Goal: Task Accomplishment & Management: Use online tool/utility

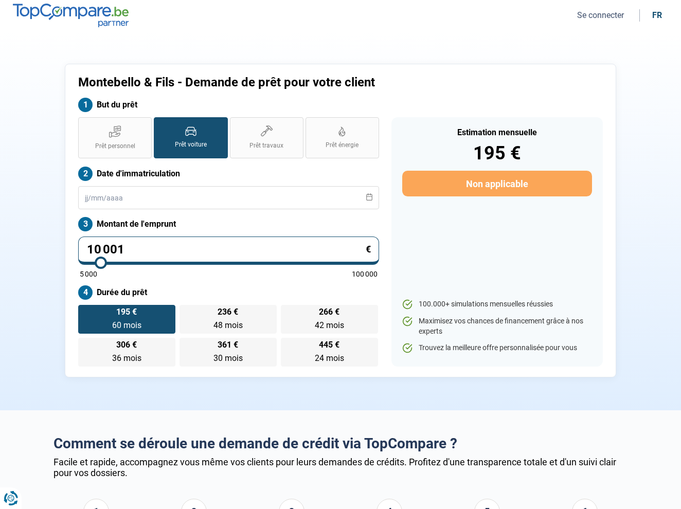
click at [197, 136] on label "Prêt voiture" at bounding box center [191, 137] width 74 height 41
click at [160, 124] on input "Prêt voiture" at bounding box center [157, 120] width 7 height 7
click at [158, 247] on input "10 001" at bounding box center [228, 250] width 301 height 28
type input "1 000"
type input "5000"
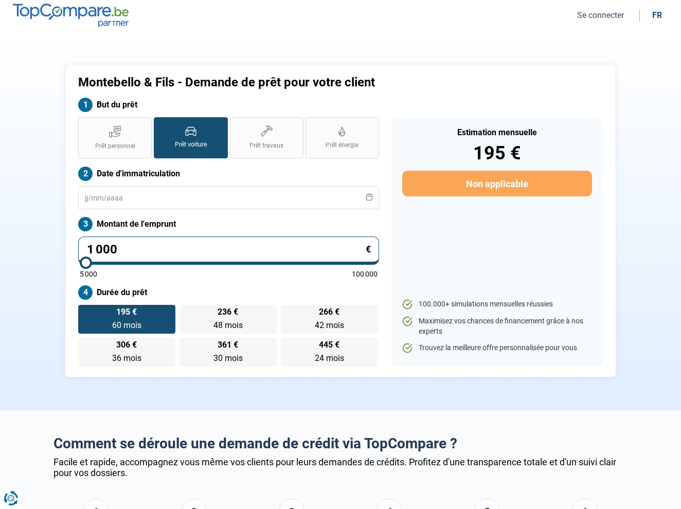
type input "100"
type input "5000"
type input "10"
type input "5000"
type input "1"
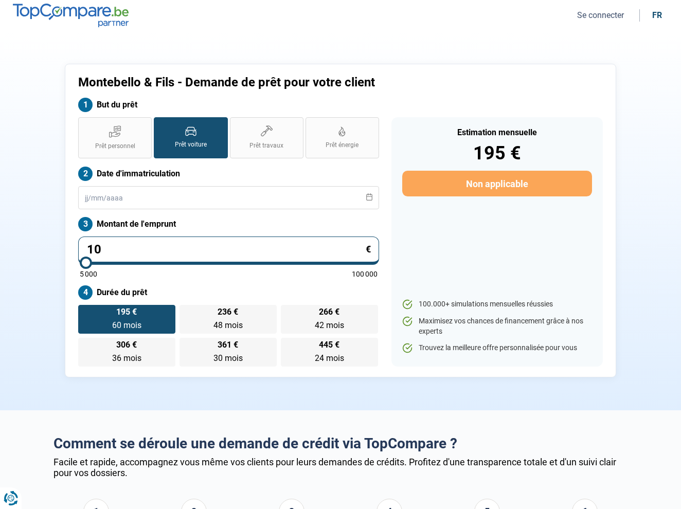
type input "5000"
type input "0"
type input "5000"
type input "1"
type input "5000"
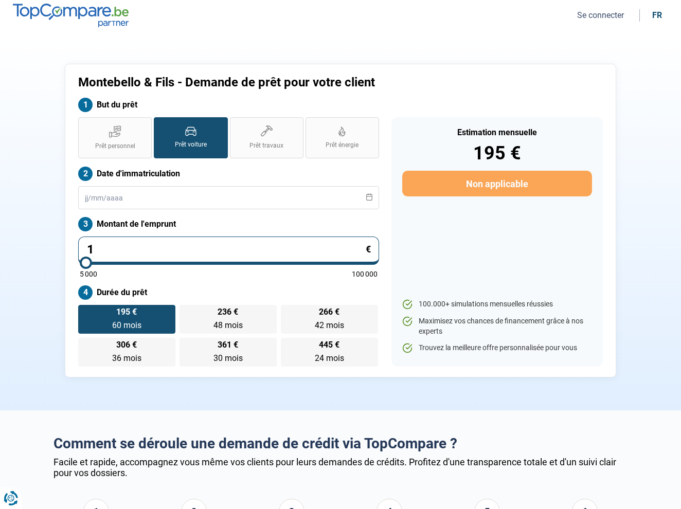
type input "11"
type input "5000"
type input "110"
type input "5000"
type input "1 100"
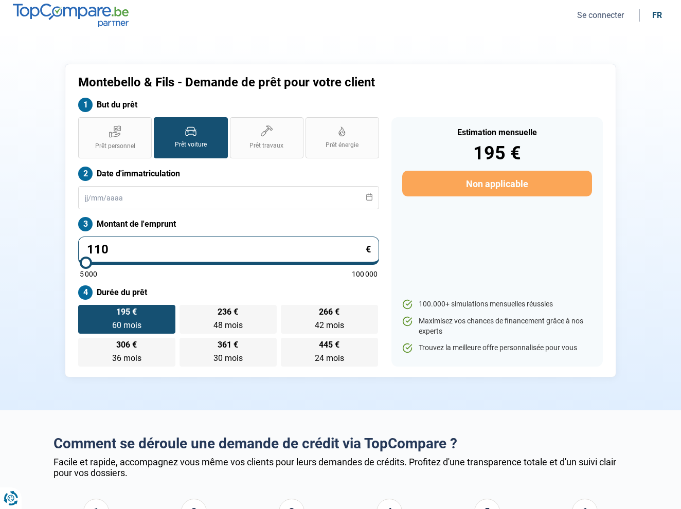
type input "5000"
type input "11 000"
type input "11000"
click at [463, 229] on div "Estimation mensuelle 214 € Non applicable 100.000+ simulations mensuelles réuss…" at bounding box center [496, 241] width 211 height 249
click at [114, 317] on label "214 € 60 mois 60 mois" at bounding box center [126, 319] width 97 height 29
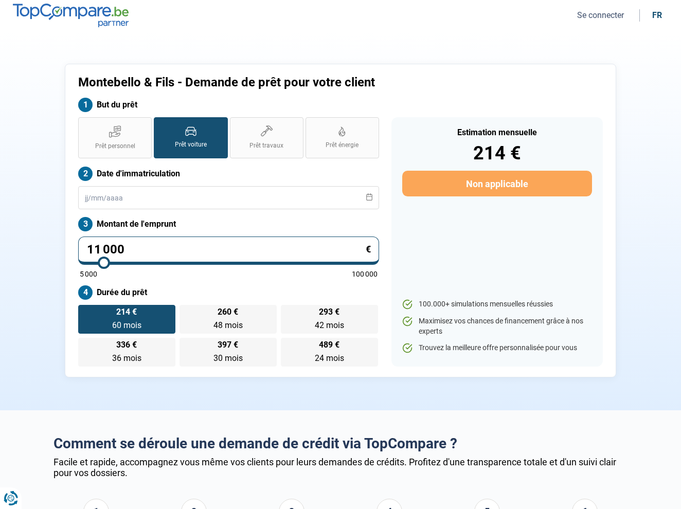
click at [85, 311] on input "214 € 60 mois 60 mois" at bounding box center [81, 308] width 7 height 7
click at [371, 198] on icon at bounding box center [368, 196] width 7 height 7
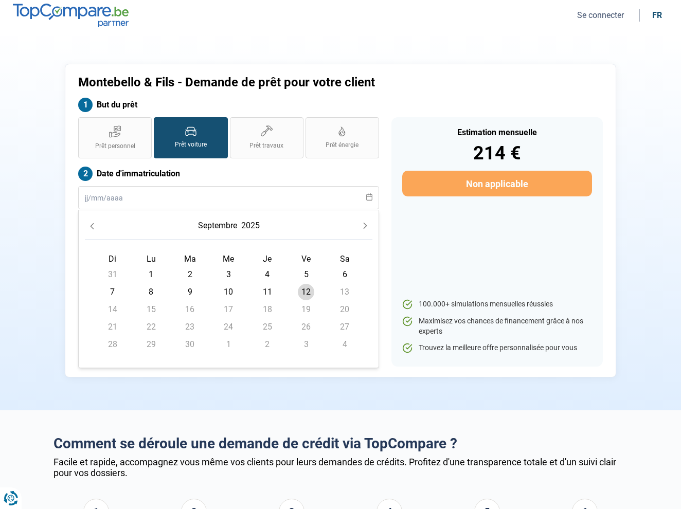
click at [371, 198] on icon at bounding box center [368, 196] width 7 height 7
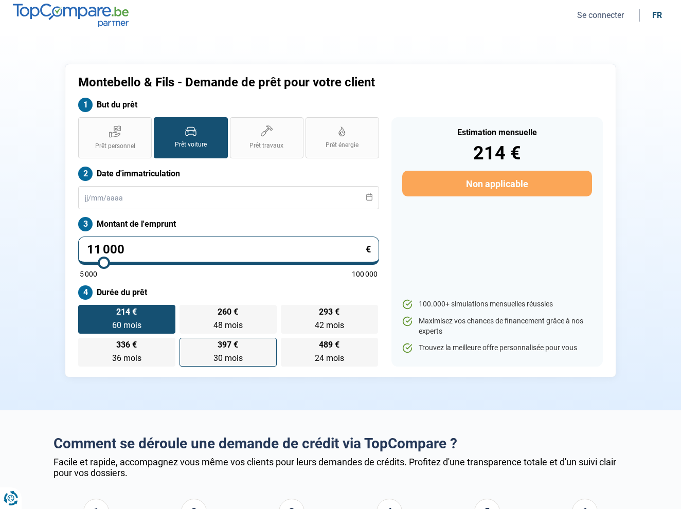
click at [241, 348] on label "397 € 30 mois 30 mois" at bounding box center [227, 352] width 97 height 29
click at [186, 344] on input "397 € 30 mois 30 mois" at bounding box center [182, 341] width 7 height 7
radio input "true"
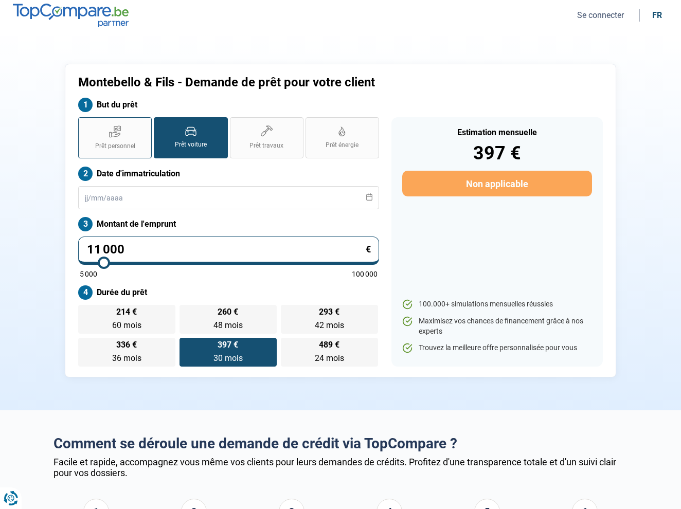
click at [121, 137] on icon at bounding box center [115, 131] width 12 height 13
click at [85, 124] on input "Prêt personnel" at bounding box center [81, 120] width 7 height 7
radio input "true"
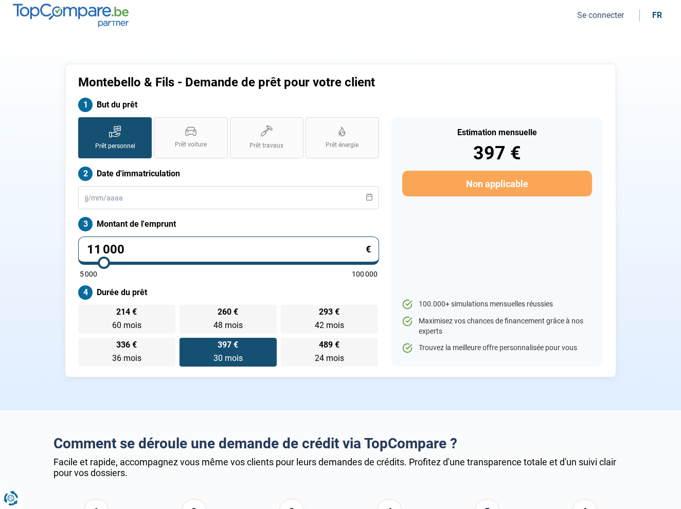
radio input "true"
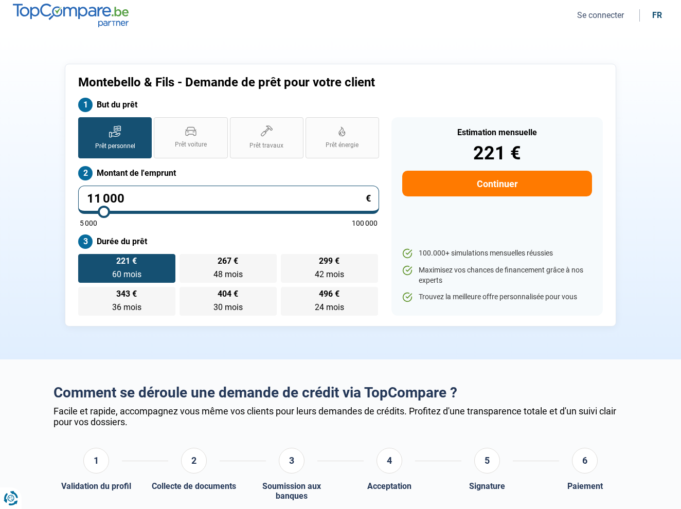
click at [135, 194] on input "11 000" at bounding box center [228, 200] width 301 height 28
type input "1 100"
type input "5000"
type input "110"
type input "5000"
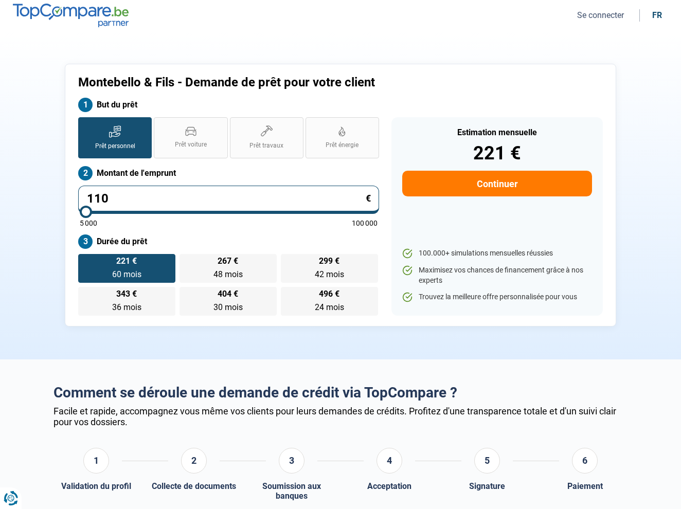
type input "11"
type input "5000"
type input "1"
type input "5000"
type input "0"
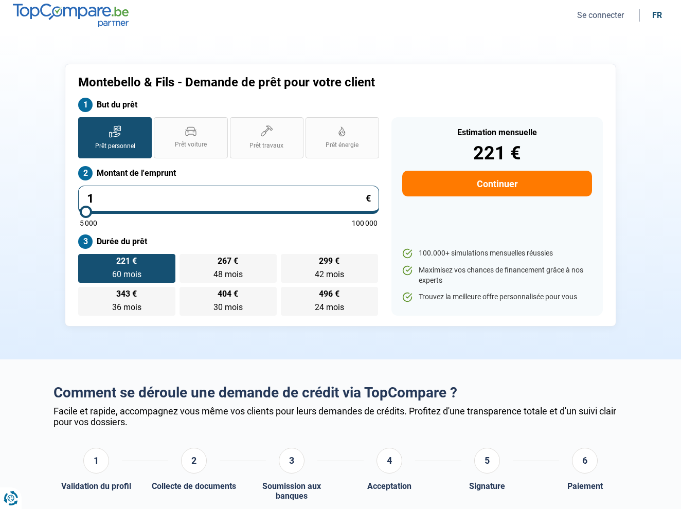
type input "5000"
type input "3"
type input "5000"
type input "30"
type input "5000"
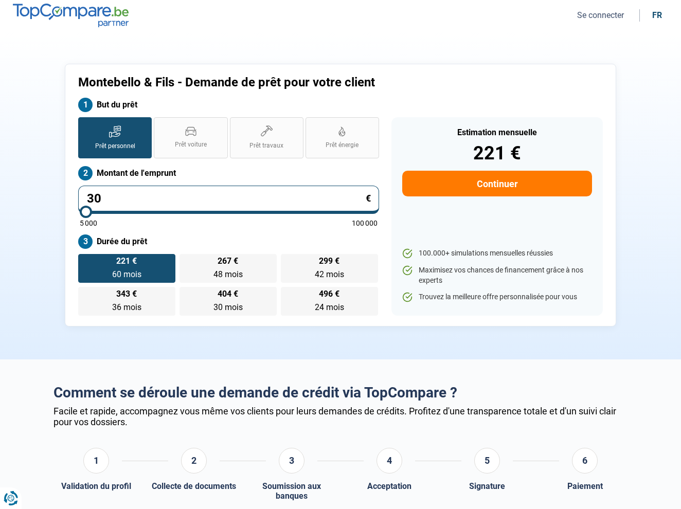
type input "300"
type input "5000"
type input "3 000"
type input "5000"
type input "30 000"
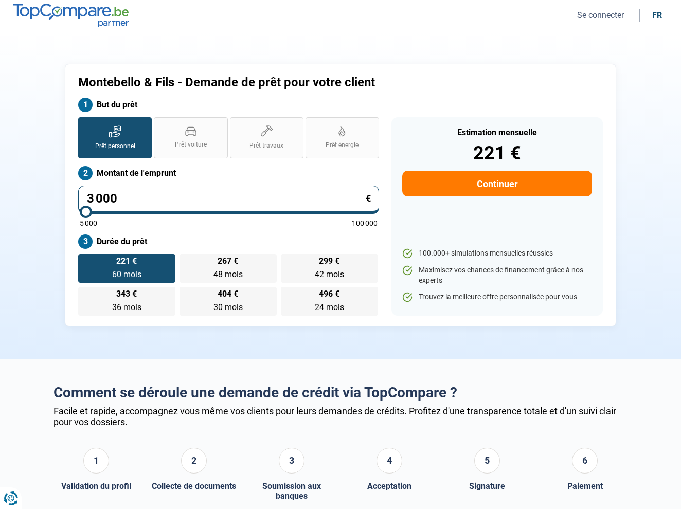
type input "30000"
radio input "false"
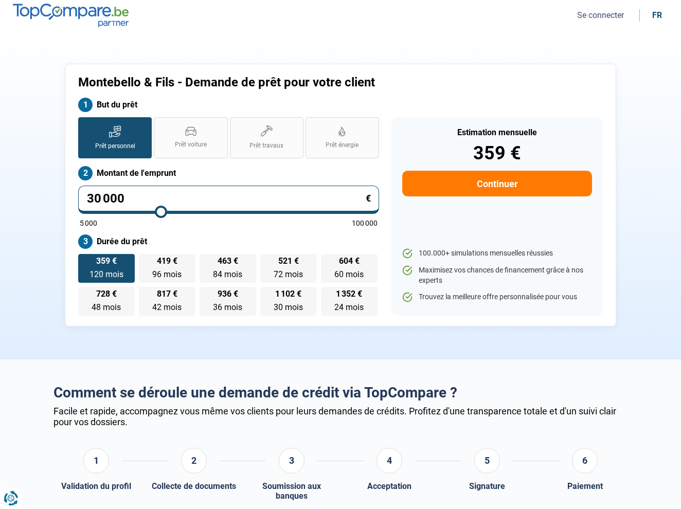
click at [269, 231] on div "Prêt personnel Prêt voiture Prêt travaux Prêt énergie Prêt personnel Montant de…" at bounding box center [228, 216] width 313 height 198
click at [351, 298] on span "1 352 €" at bounding box center [349, 294] width 26 height 8
click at [327, 293] on input "1 352 € 24 mois 24 mois" at bounding box center [324, 290] width 7 height 7
radio input "true"
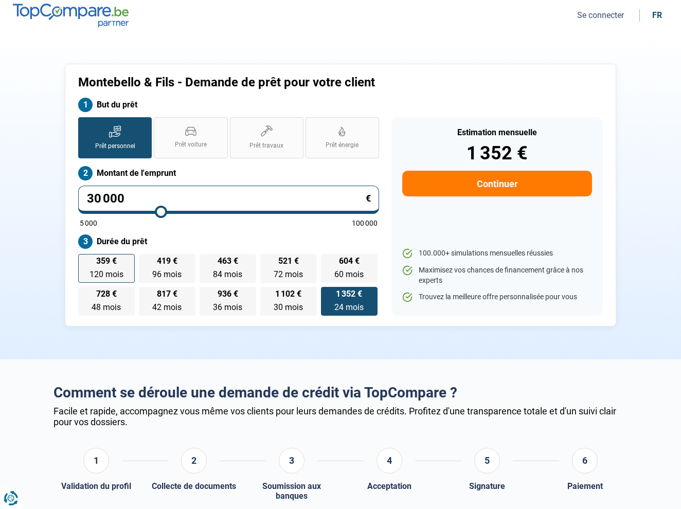
click at [100, 268] on label "359 € 120 mois 120 mois" at bounding box center [106, 268] width 57 height 29
click at [85, 261] on input "359 € 120 mois 120 mois" at bounding box center [81, 257] width 7 height 7
radio input "true"
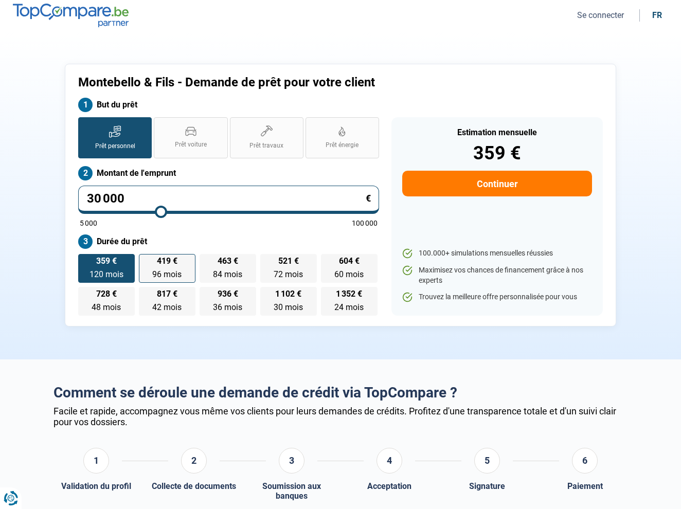
click at [145, 270] on label "419 € 96 mois 96 mois" at bounding box center [167, 268] width 57 height 29
click at [145, 261] on input "419 € 96 mois 96 mois" at bounding box center [142, 257] width 7 height 7
radio input "true"
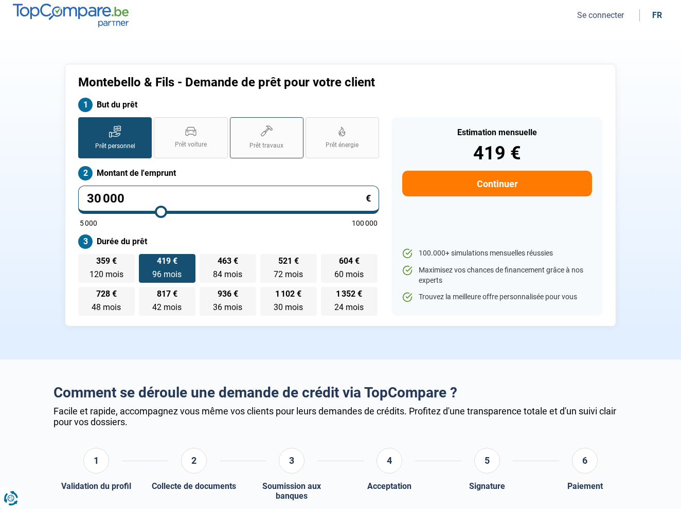
click at [262, 134] on icon at bounding box center [263, 133] width 5 height 5
click at [236, 124] on input "Prêt travaux" at bounding box center [233, 120] width 7 height 7
radio input "true"
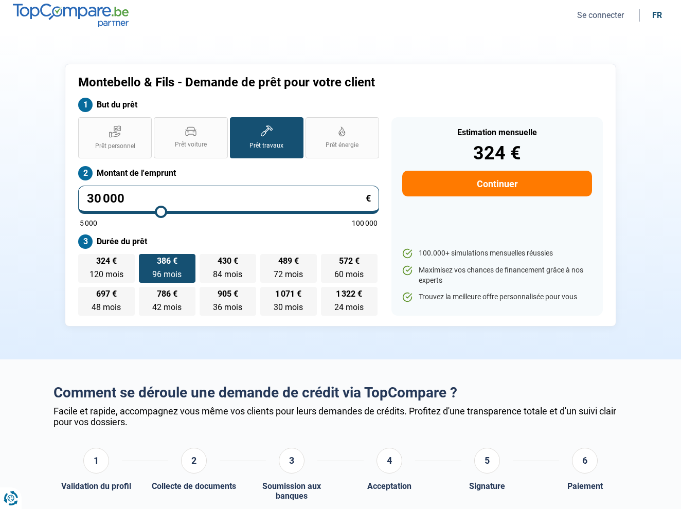
radio input "true"
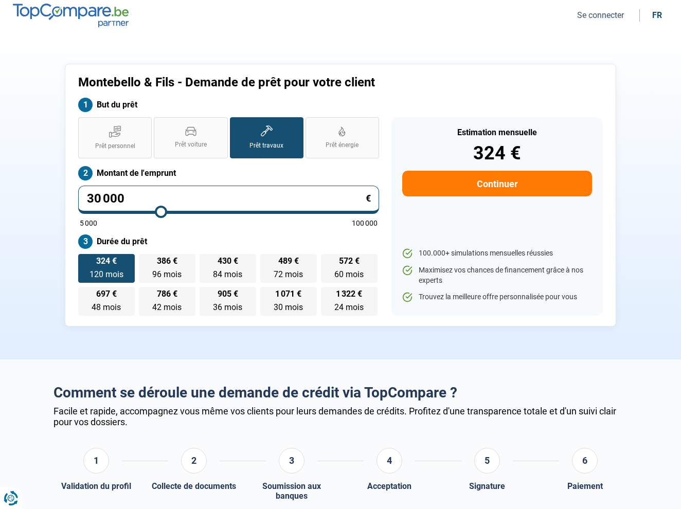
click at [273, 146] on span "Prêt travaux" at bounding box center [266, 145] width 34 height 9
click at [236, 124] on input "Prêt travaux" at bounding box center [233, 120] width 7 height 7
click at [281, 296] on span "1 071 €" at bounding box center [288, 294] width 26 height 8
click at [267, 293] on input "1 071 € 30 mois 30 mois" at bounding box center [263, 290] width 7 height 7
radio input "true"
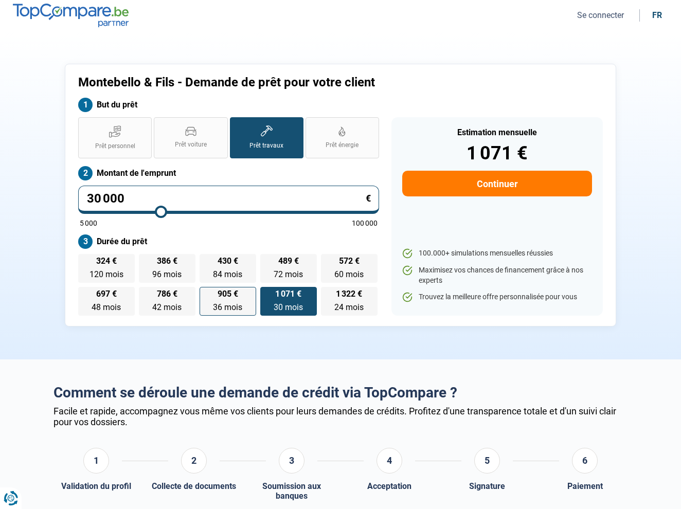
click at [235, 298] on span "905 €" at bounding box center [227, 294] width 21 height 8
click at [206, 293] on input "905 € 36 mois 36 mois" at bounding box center [202, 290] width 7 height 7
radio input "true"
